Goal: Browse casually: Explore the website without a specific task or goal

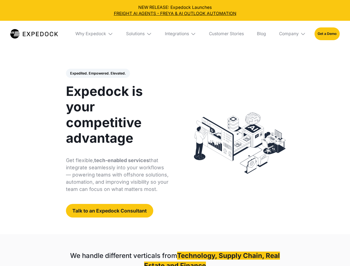
select select
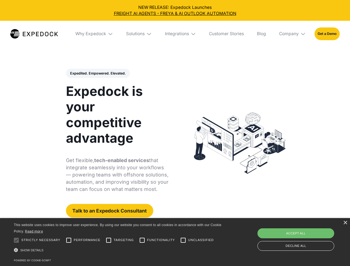
click at [175, 34] on div "Integrations" at bounding box center [177, 34] width 24 height 6
click at [94, 34] on div "Why Expedock" at bounding box center [86, 34] width 31 height 6
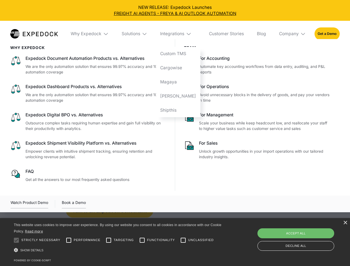
click at [139, 34] on div "Solutions" at bounding box center [131, 34] width 19 height 6
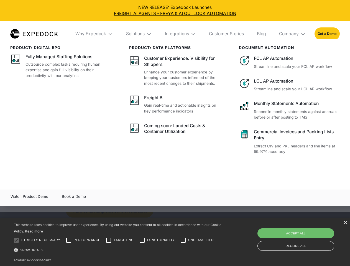
click at [181, 34] on div "Integrations" at bounding box center [177, 34] width 24 height 6
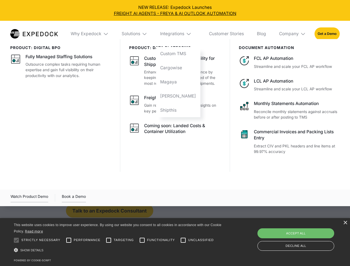
click at [292, 34] on div "Company" at bounding box center [289, 34] width 20 height 6
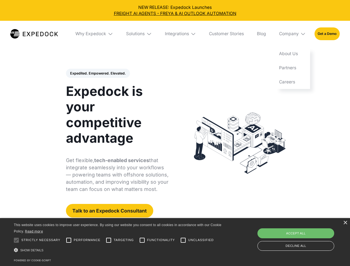
click at [97, 73] on div "Expedited. Empowered. Elevated. Automate Freight Document Extraction at 99.97% …" at bounding box center [117, 143] width 103 height 149
click at [345, 223] on div "×" at bounding box center [345, 223] width 4 height 4
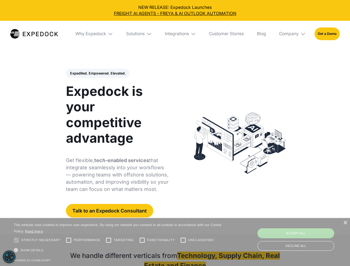
click at [16, 240] on div at bounding box center [16, 240] width 11 height 11
